Goal: Task Accomplishment & Management: Complete application form

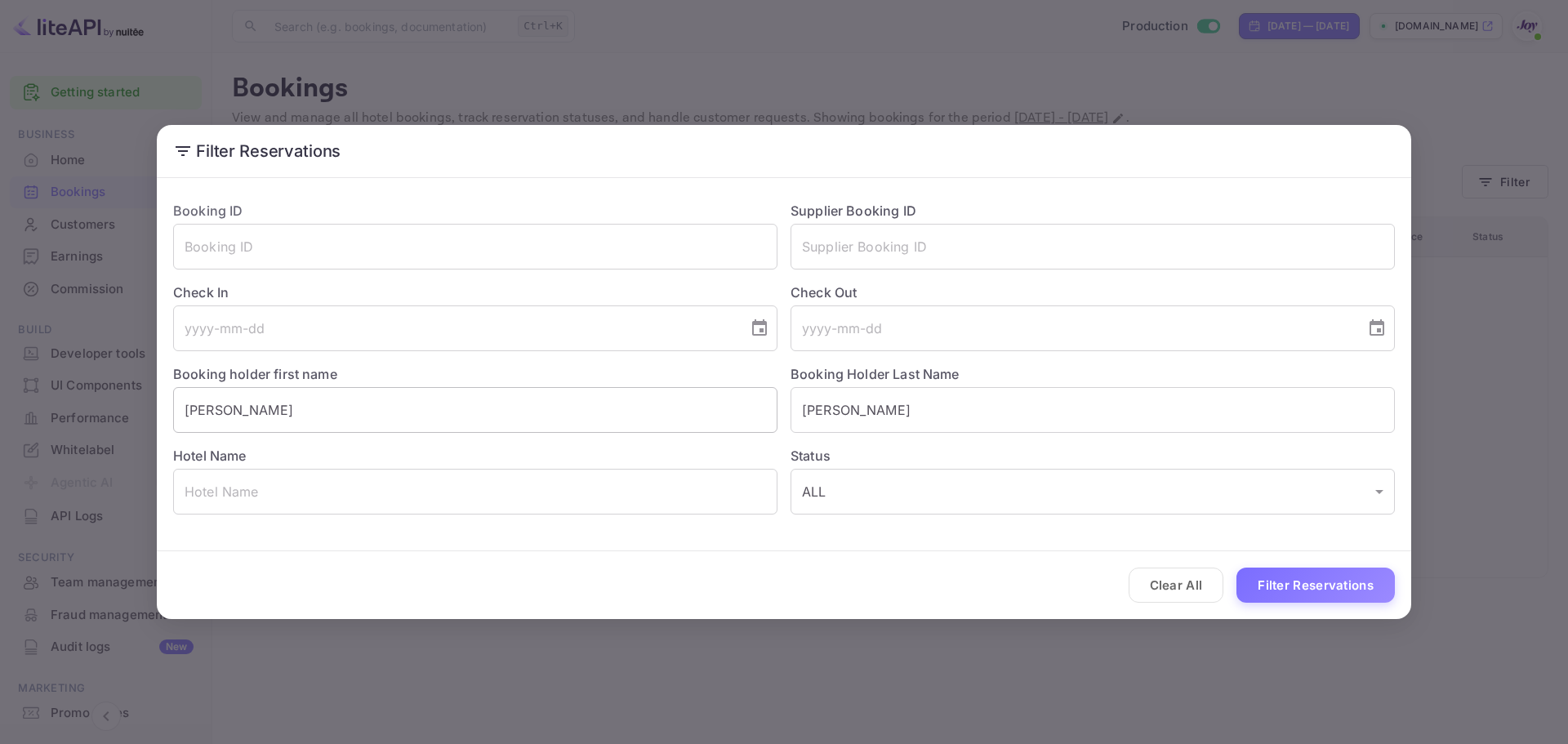
click at [521, 423] on input "[PERSON_NAME]" at bounding box center [475, 410] width 604 height 46
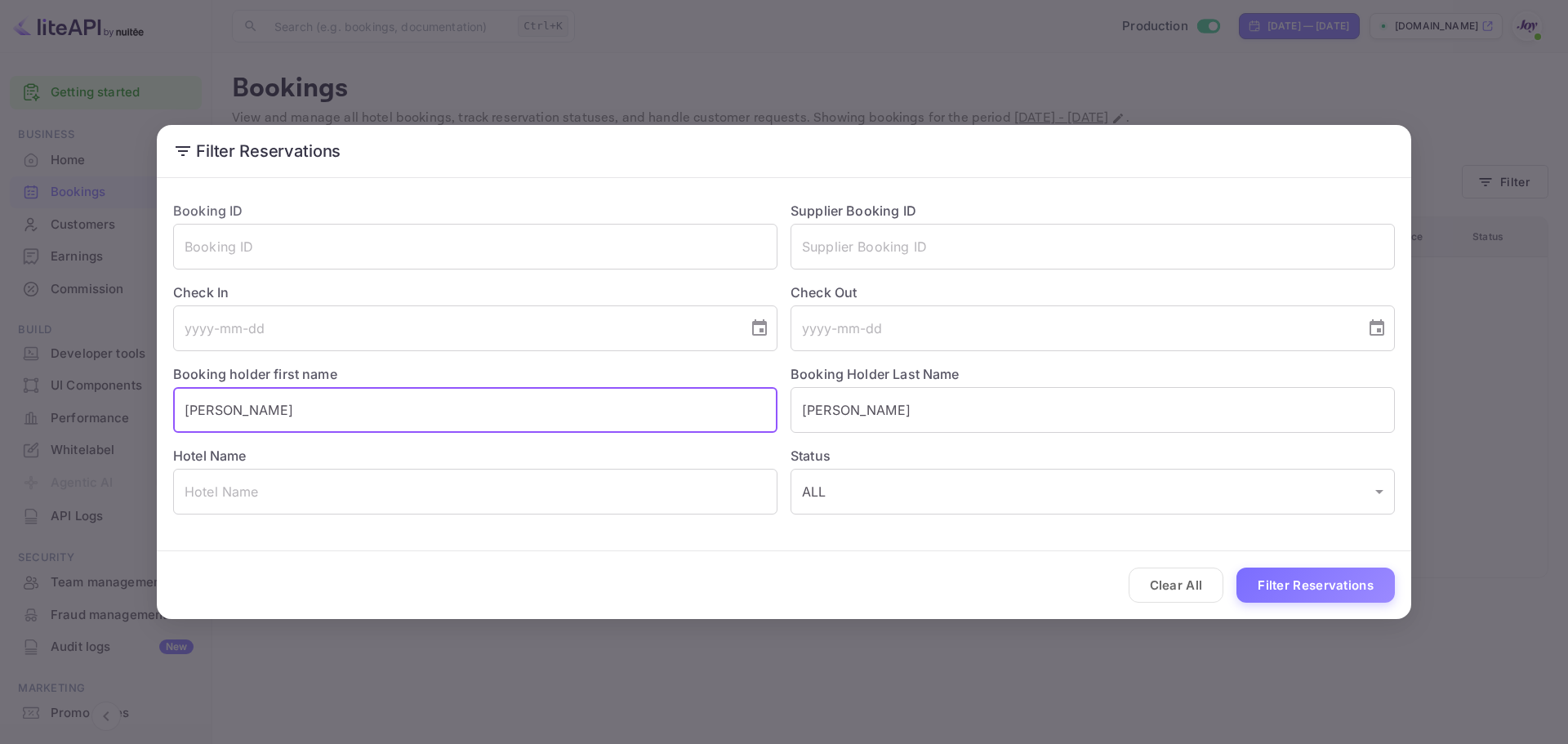
paste input "[PERSON_NAME]"
click at [470, 418] on input "DarrylPaula [PERSON_NAME]" at bounding box center [475, 410] width 604 height 46
paste input "text"
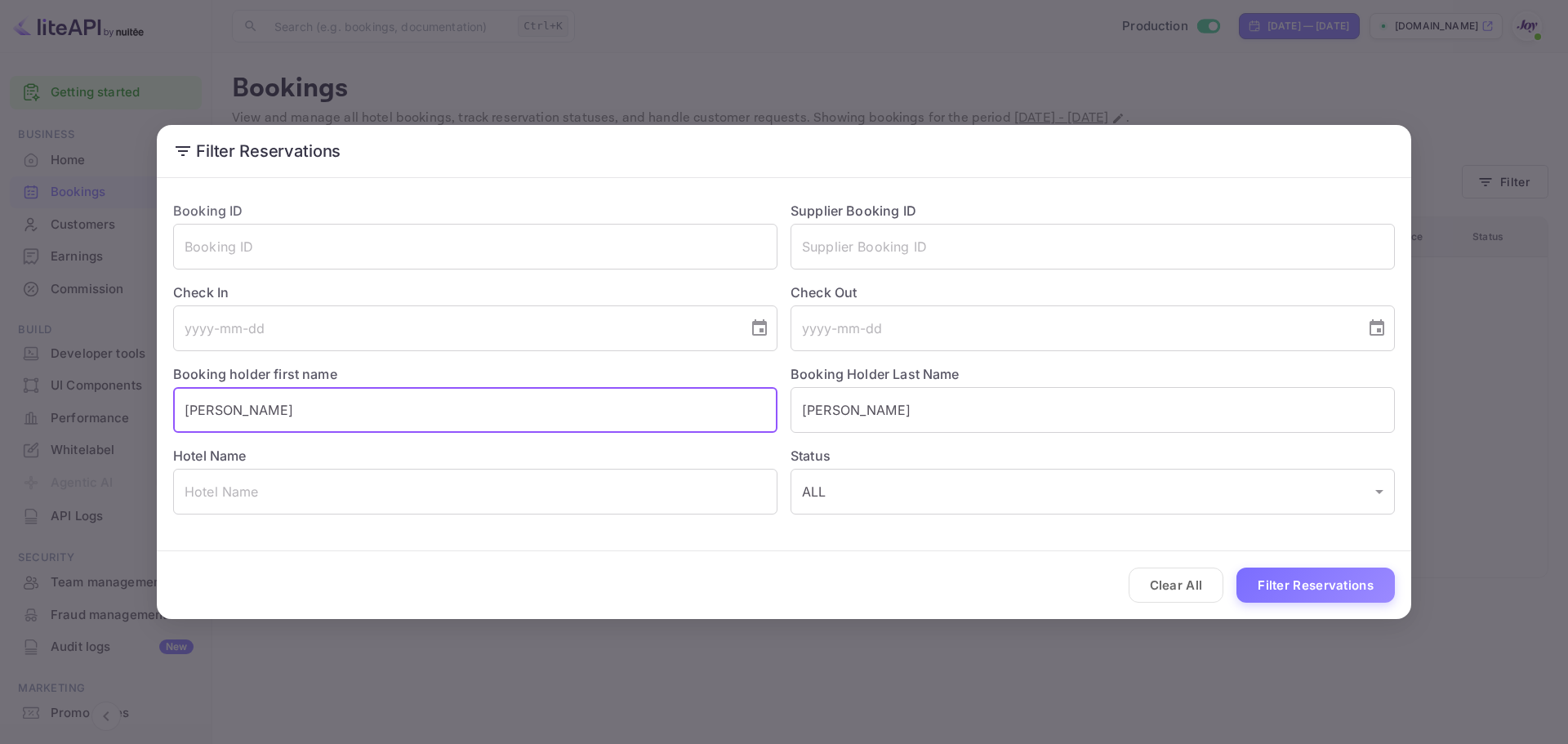
drag, startPoint x: 265, startPoint y: 415, endPoint x: 225, endPoint y: 412, distance: 40.1
click at [225, 412] on input "[PERSON_NAME]" at bounding box center [475, 410] width 604 height 46
type input "[PERSON_NAME]"
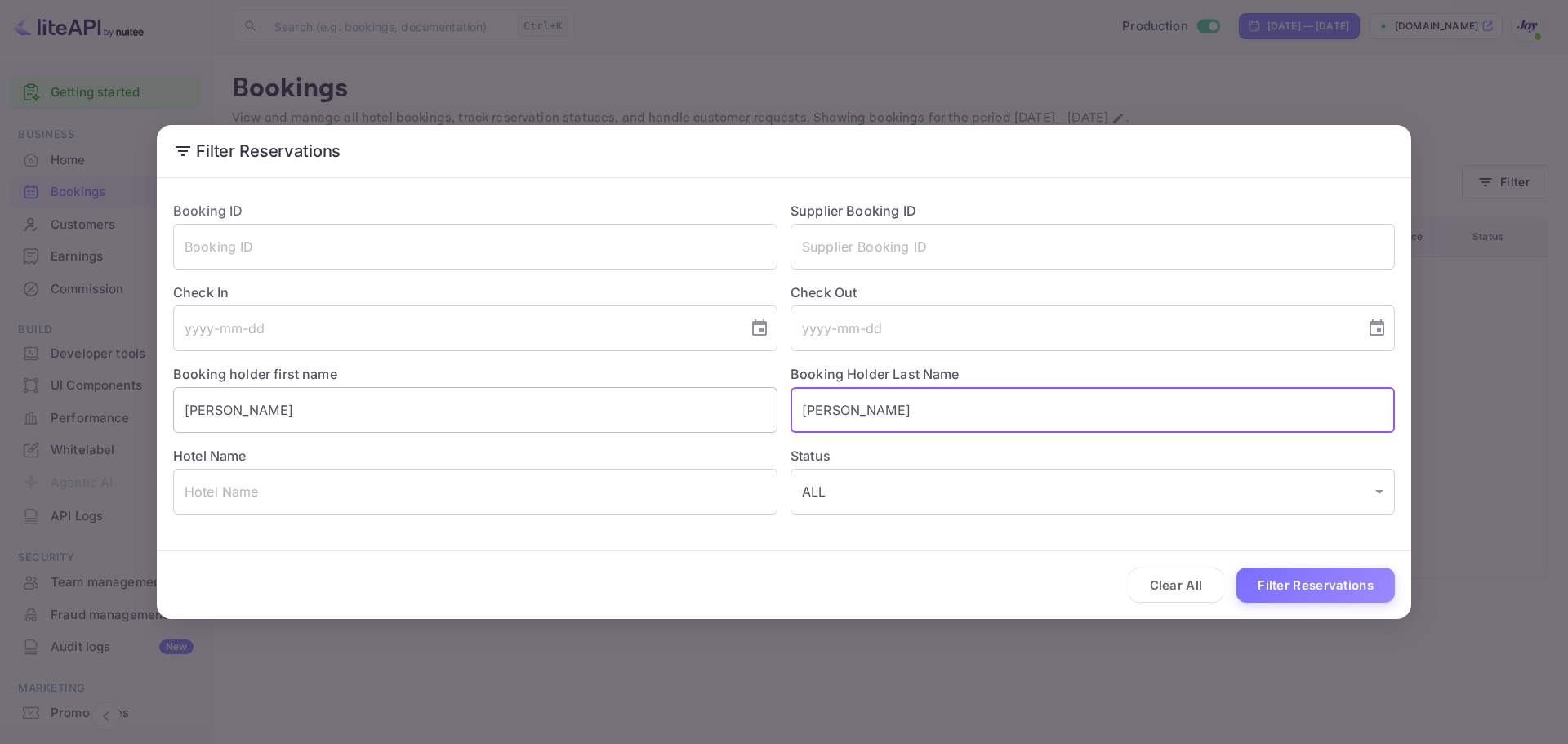
paste input "[PERSON_NAME]"
type input "[PERSON_NAME]"
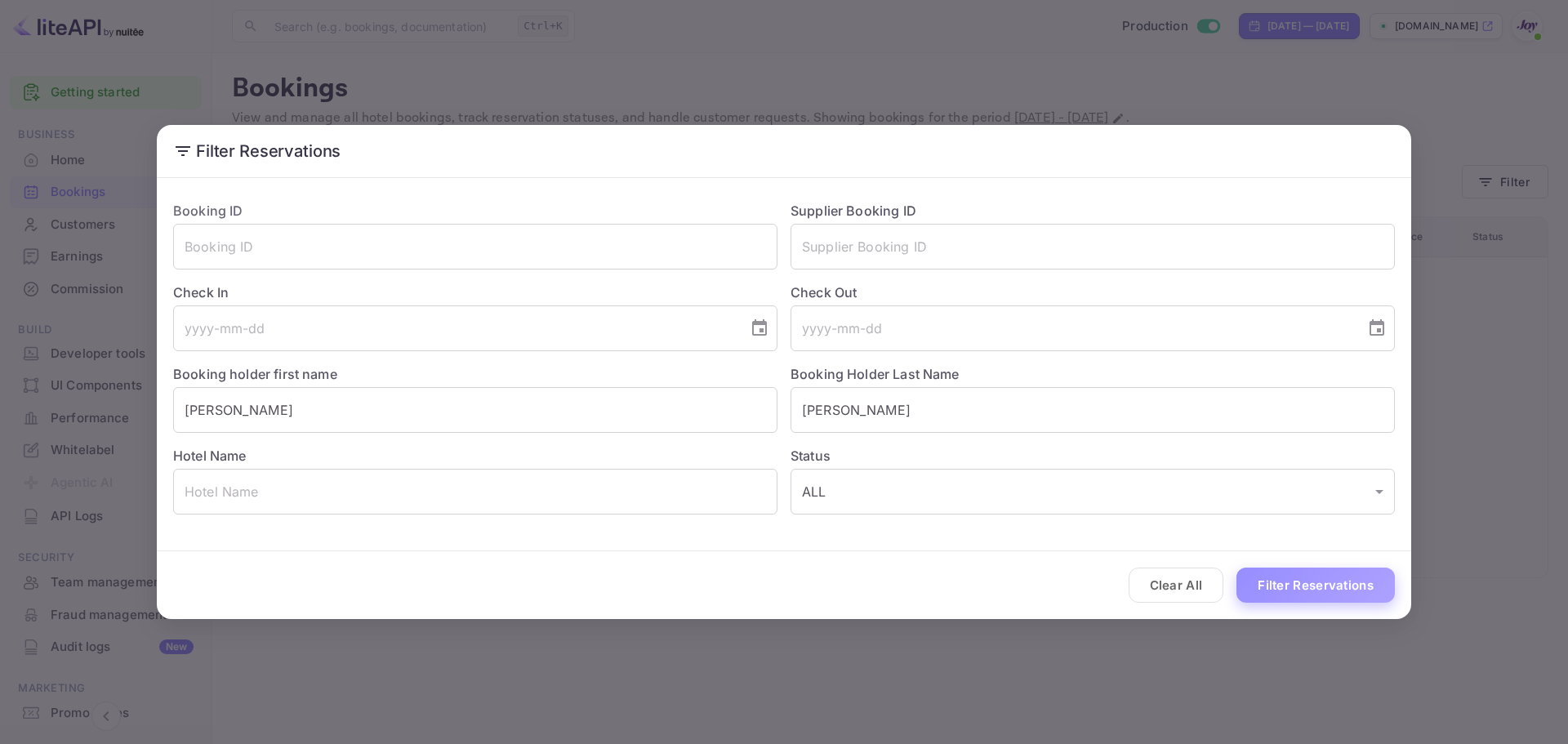
drag, startPoint x: 1302, startPoint y: 576, endPoint x: 689, endPoint y: 9, distance: 835.0
click at [1301, 576] on button "Filter Reservations" at bounding box center [1316, 585] width 158 height 35
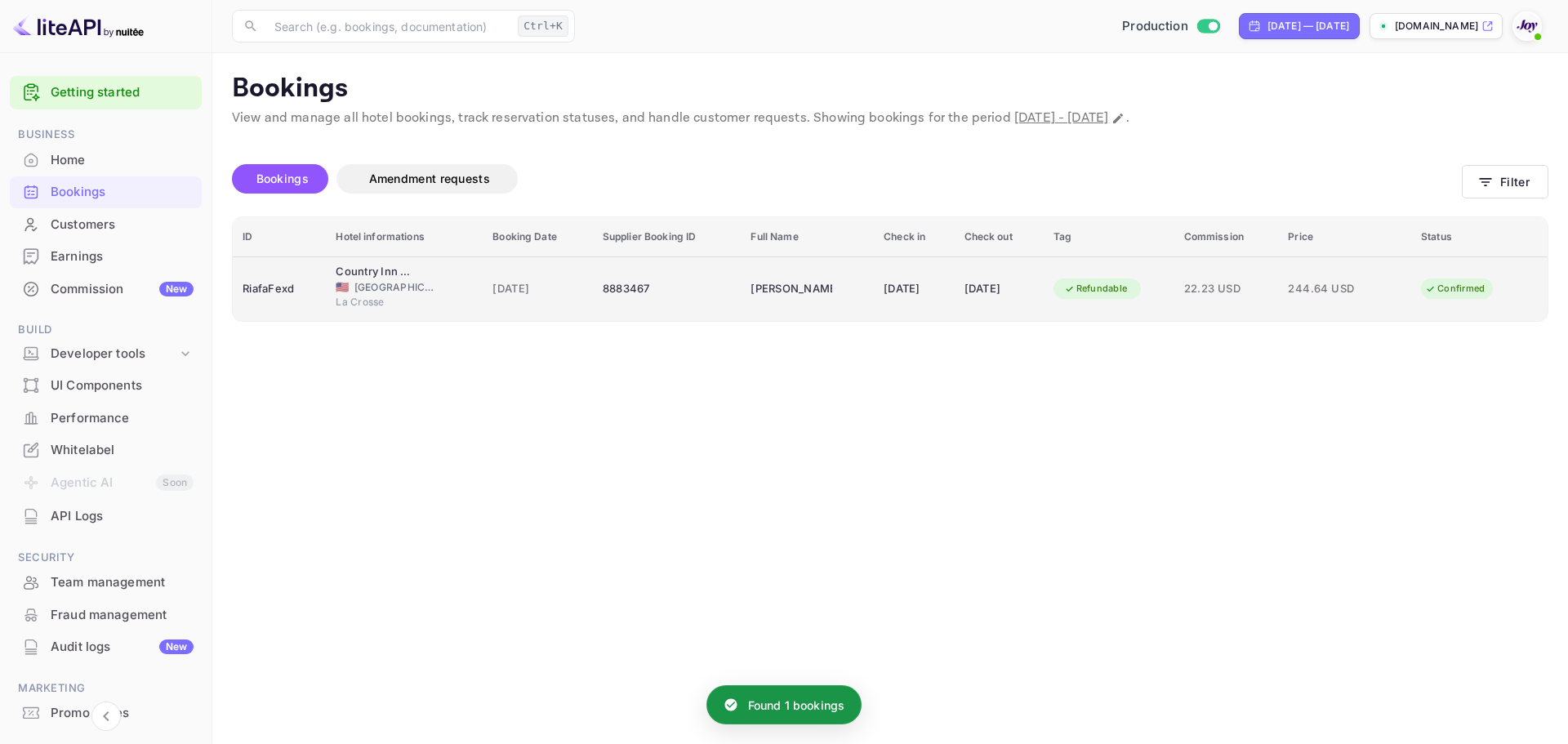
click at [704, 283] on div "8883467" at bounding box center [667, 289] width 129 height 26
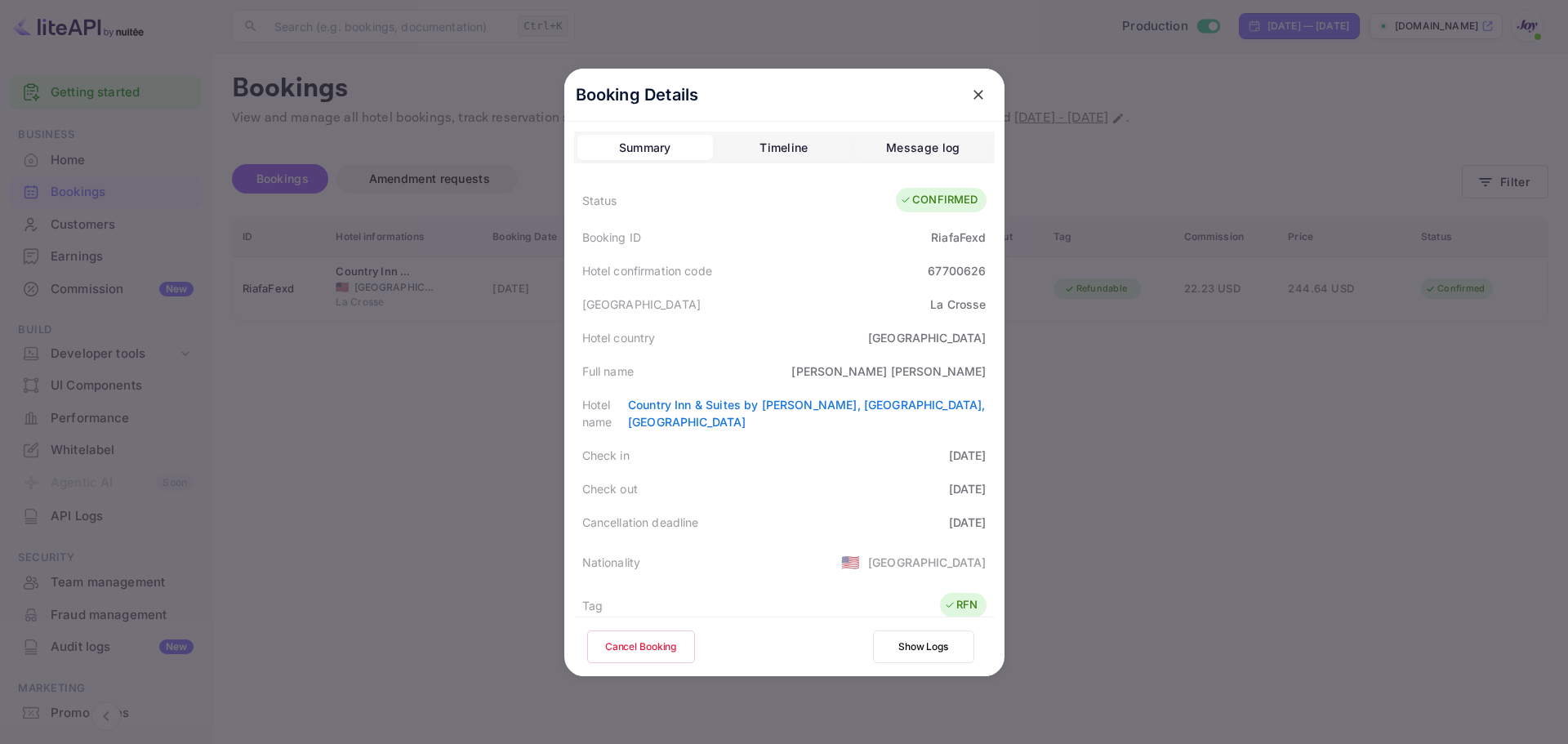
click at [971, 97] on icon "close" at bounding box center [979, 94] width 17 height 17
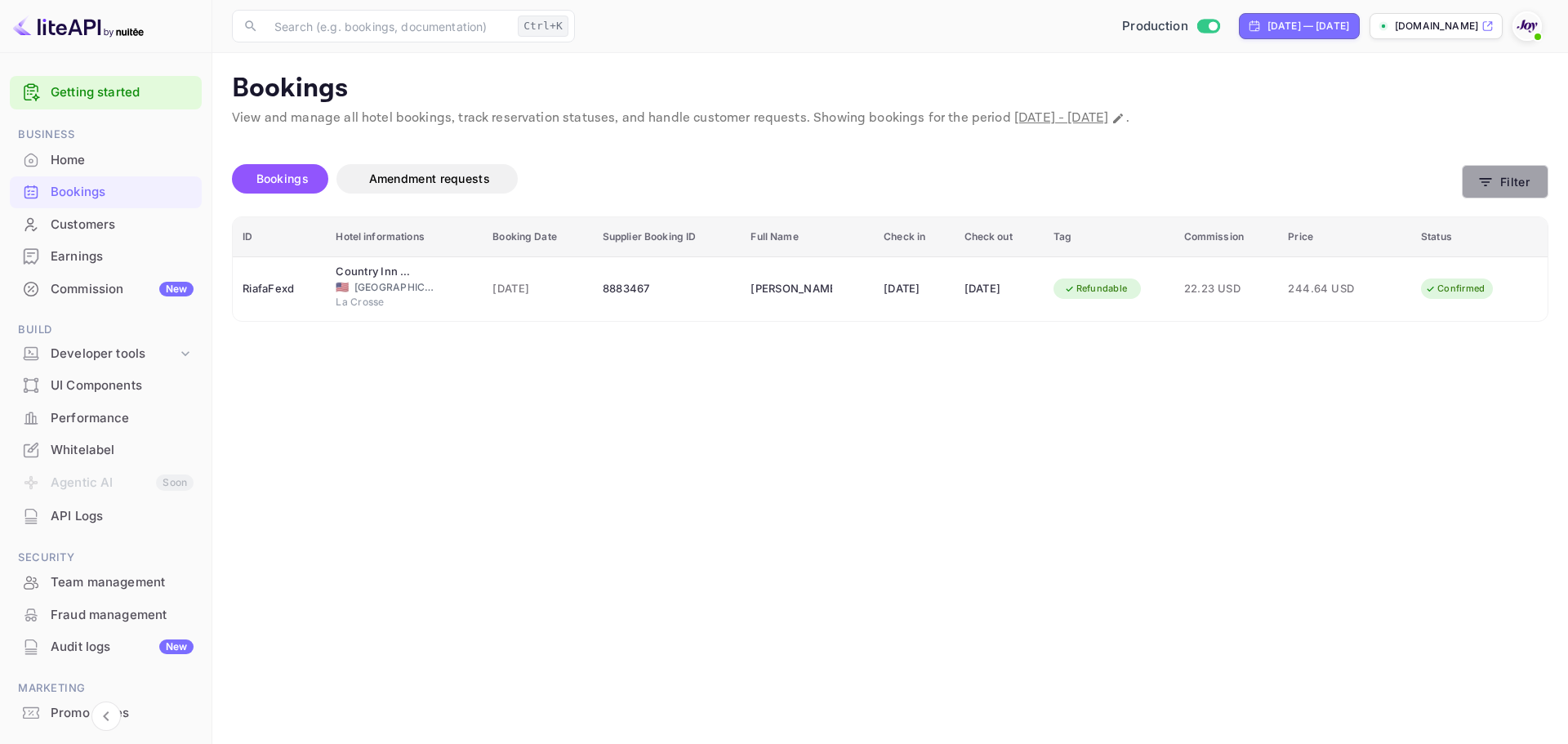
click at [1487, 188] on icon "button" at bounding box center [1485, 182] width 17 height 17
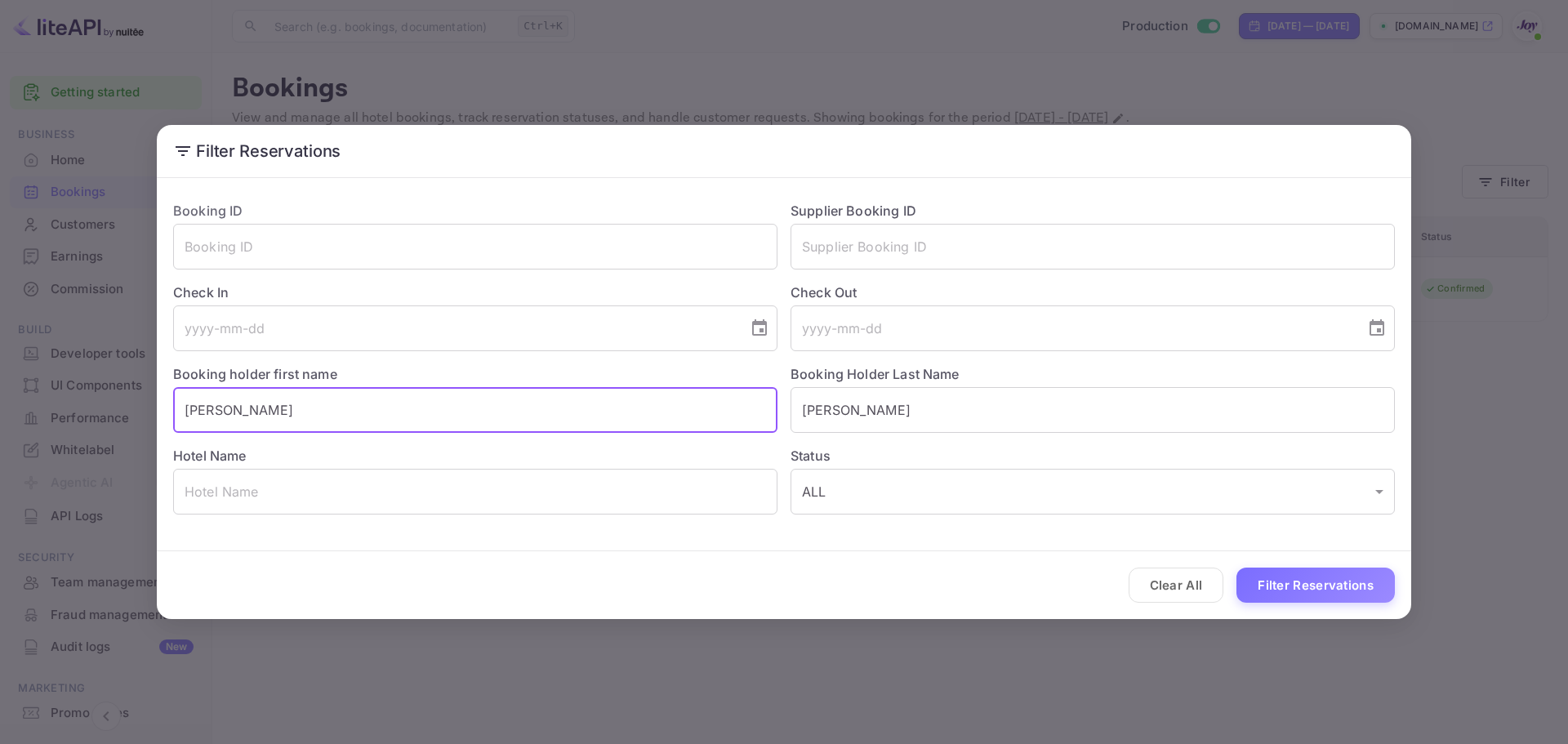
drag, startPoint x: 343, startPoint y: 412, endPoint x: -23, endPoint y: 376, distance: 367.8
click at [0, 376] on html "Getting started Business Home Bookings Customers Earnings Commission New Build …" at bounding box center [784, 372] width 1568 height 744
paste input "[PERSON_NAME]"
drag, startPoint x: 308, startPoint y: 410, endPoint x: 236, endPoint y: 409, distance: 72.0
click at [236, 409] on input "[PERSON_NAME]" at bounding box center [475, 410] width 604 height 46
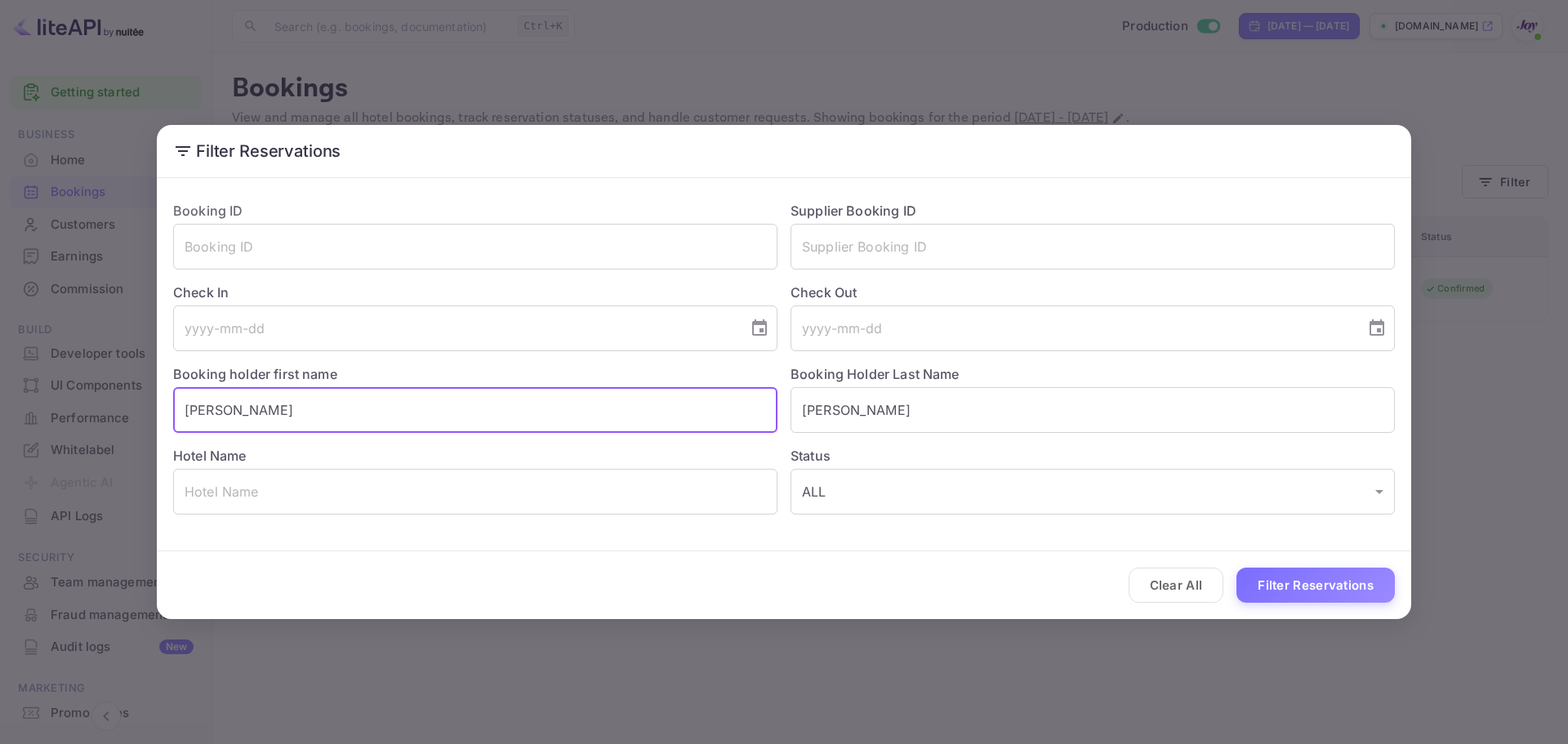
click at [275, 407] on input "[PERSON_NAME]" at bounding box center [475, 410] width 604 height 46
click at [279, 414] on input "[PERSON_NAME]" at bounding box center [475, 410] width 604 height 46
click at [279, 414] on input "[PERSON_NAME]" at bounding box center [475, 410] width 604 height 46
click at [284, 410] on input "[PERSON_NAME]" at bounding box center [475, 410] width 604 height 46
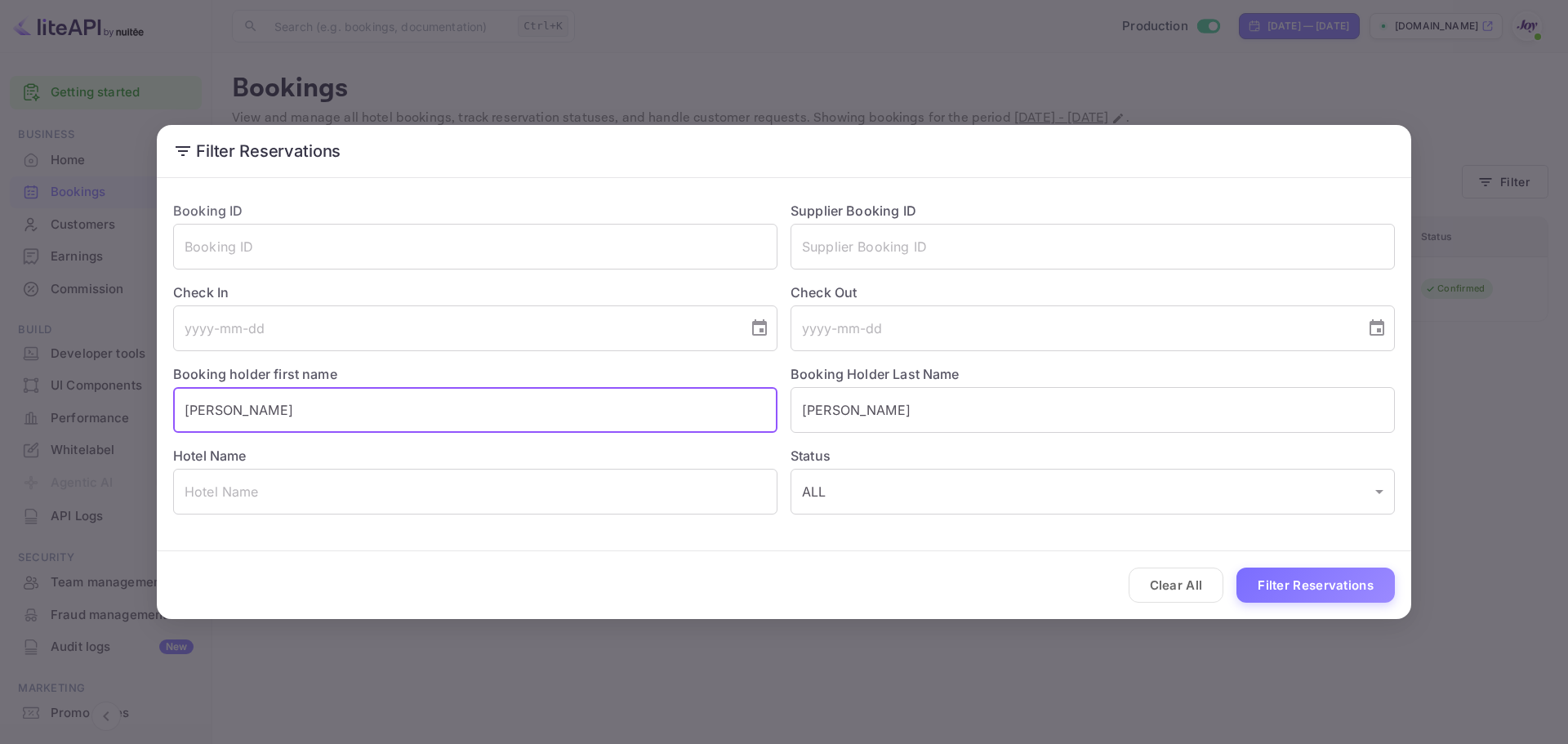
click at [286, 408] on input "[PERSON_NAME]" at bounding box center [475, 410] width 604 height 46
drag, startPoint x: 302, startPoint y: 406, endPoint x: 232, endPoint y: 408, distance: 70.0
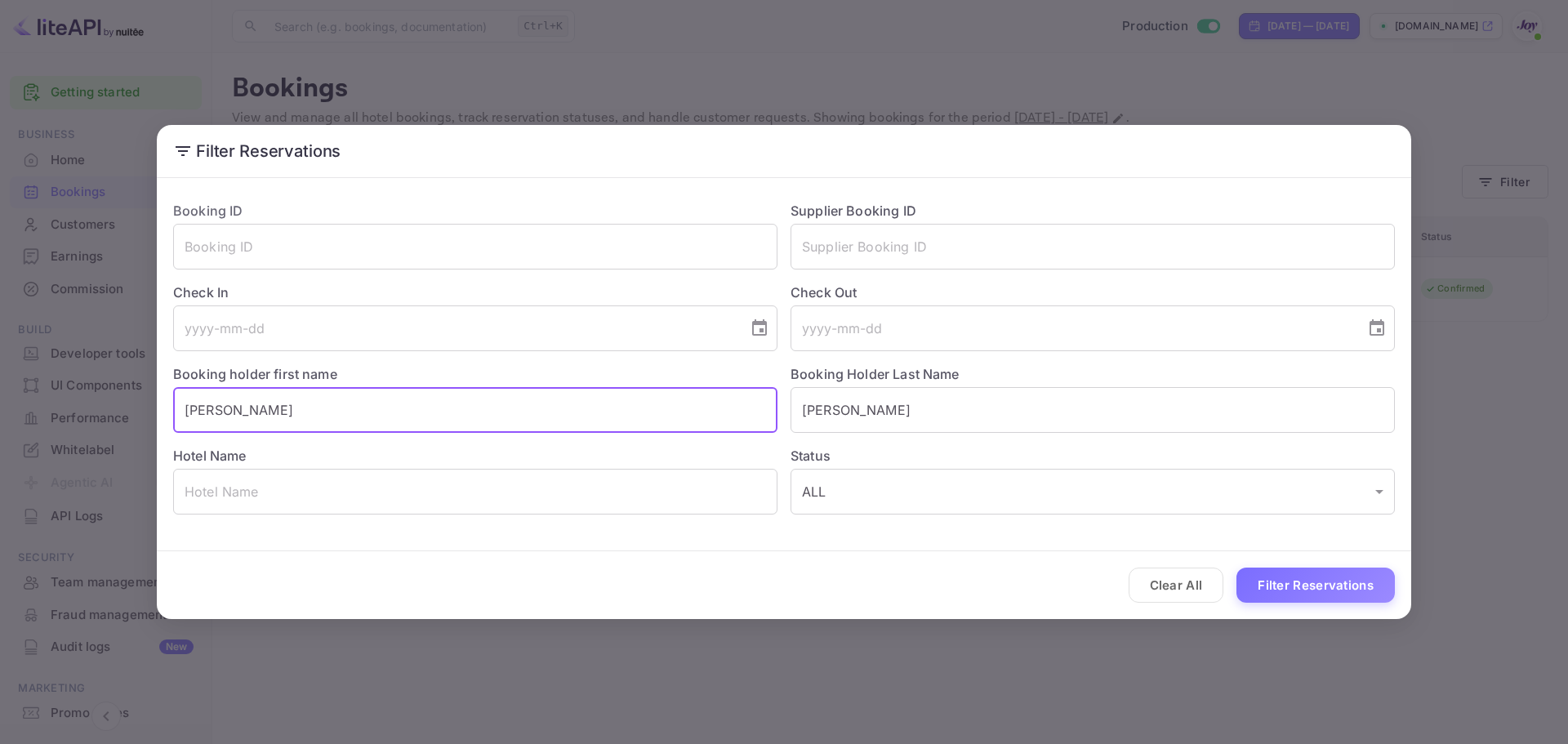
click at [232, 408] on input "[PERSON_NAME]" at bounding box center [475, 410] width 604 height 46
type input "[PERSON_NAME]"
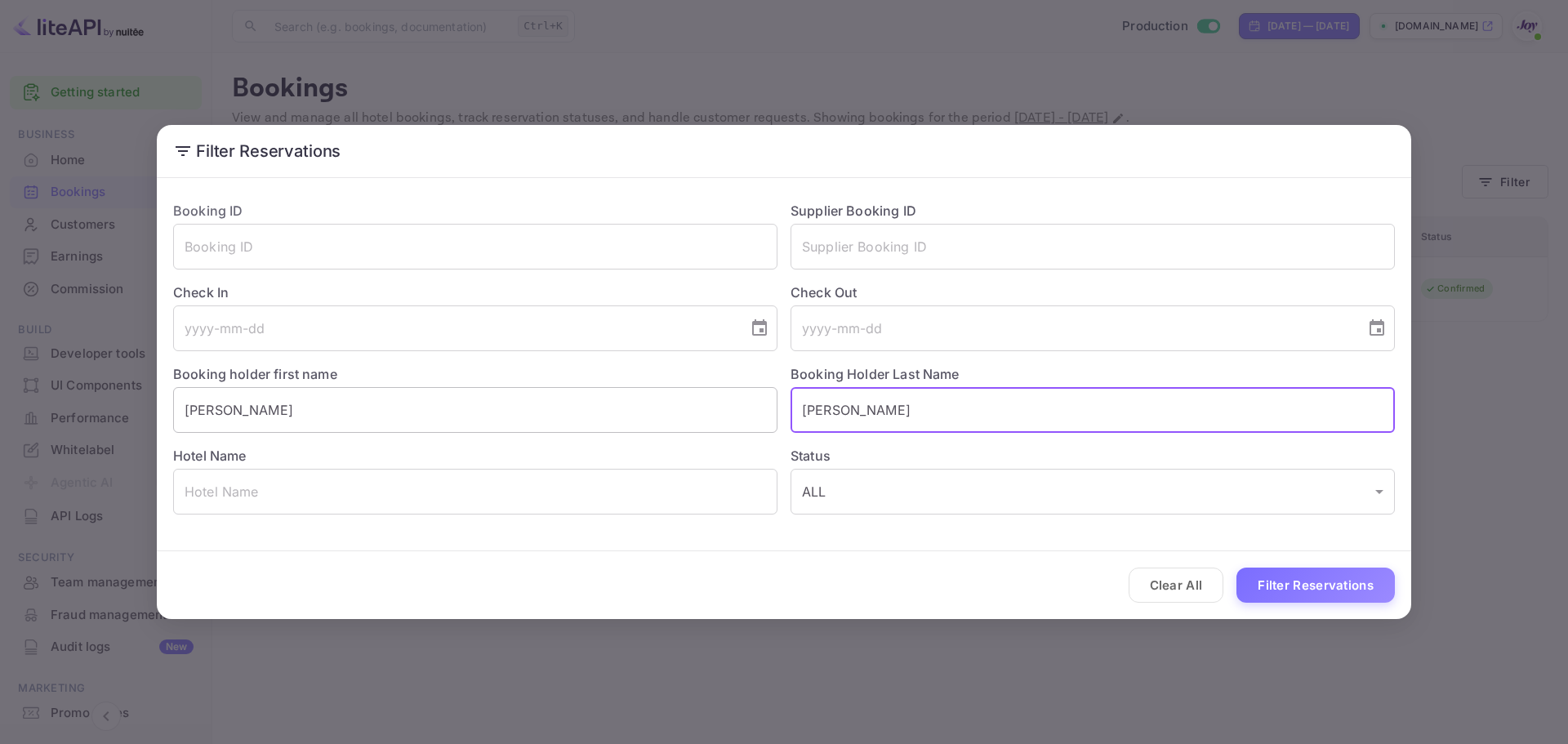
paste input "AMPBELL"
type input "[PERSON_NAME]"
click at [1316, 604] on div "Clear All Filter Reservations" at bounding box center [784, 585] width 1255 height 68
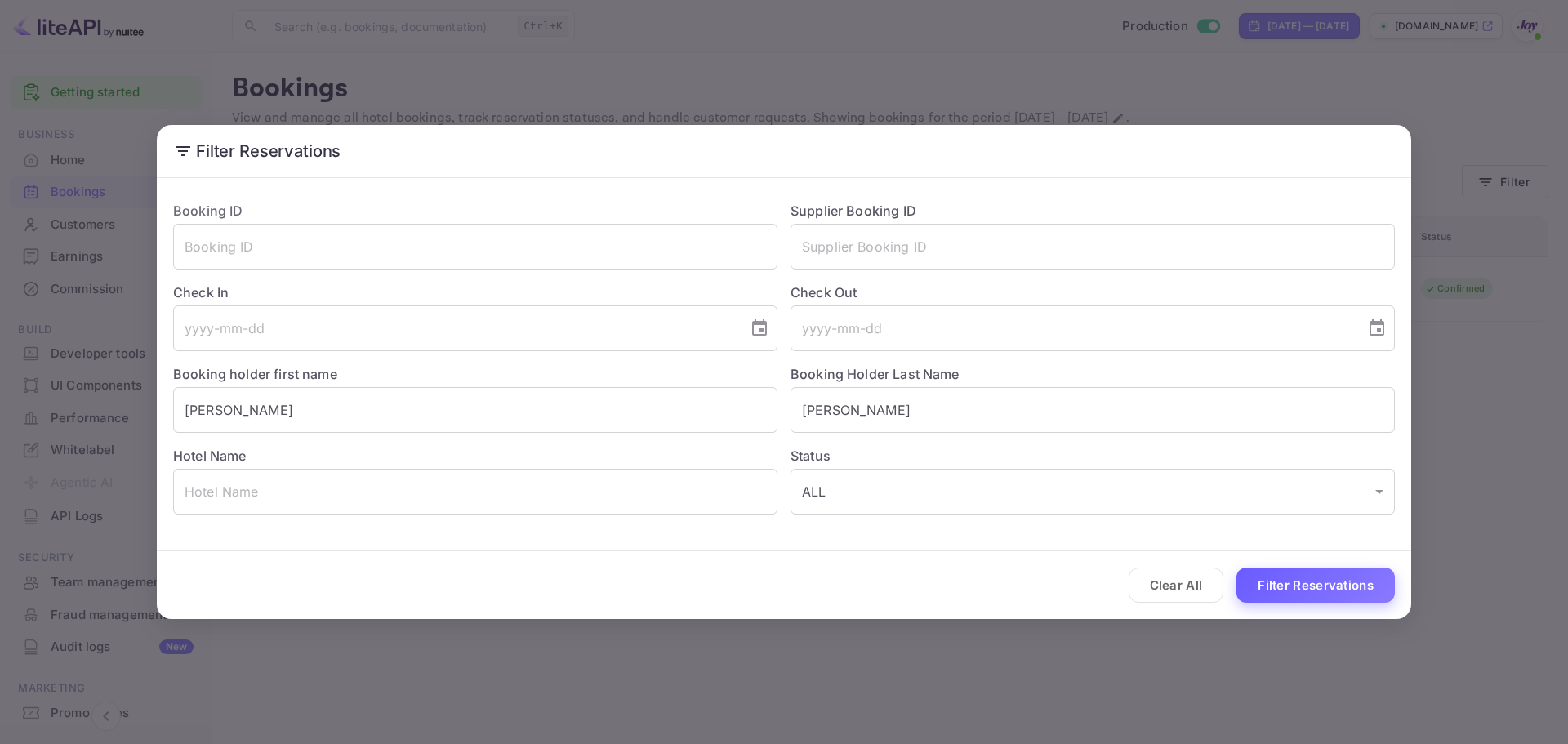
click at [1283, 579] on button "Filter Reservations" at bounding box center [1316, 585] width 158 height 35
click at [1283, 579] on div "Clear All Loading..." at bounding box center [784, 585] width 1255 height 68
